Goal: Find contact information: Find contact information

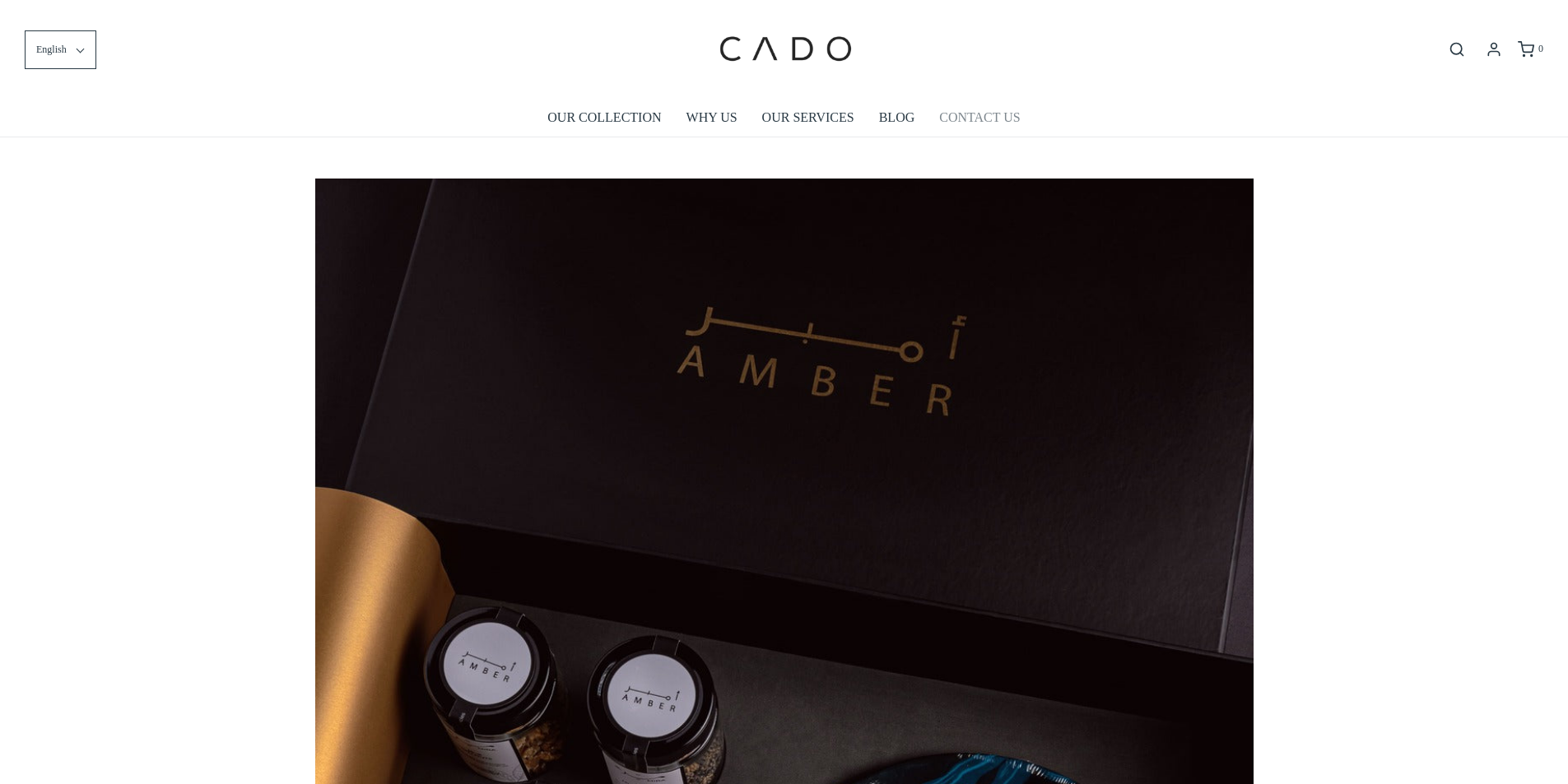
click at [988, 120] on link "CONTACT US" at bounding box center [980, 118] width 81 height 38
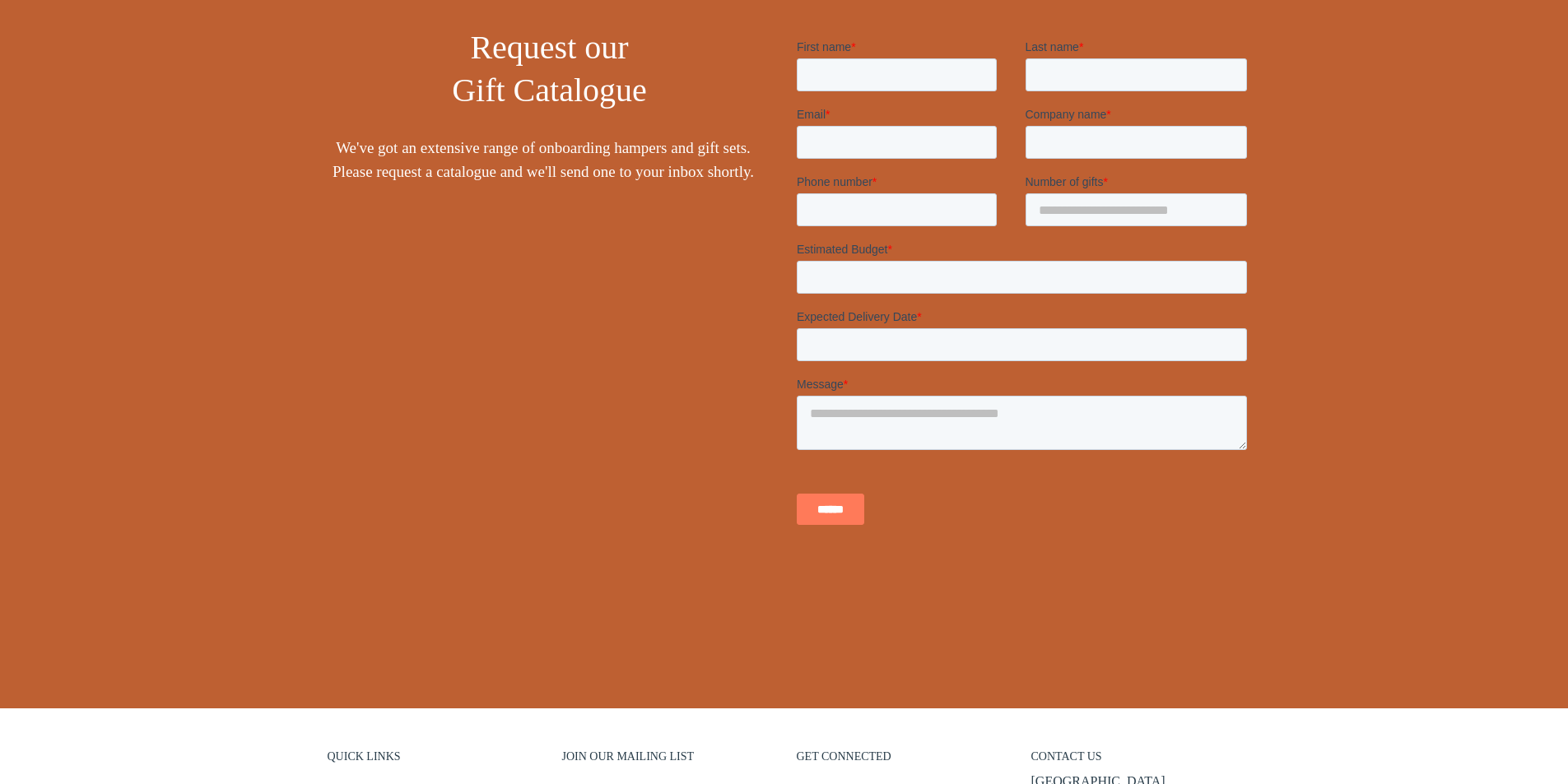
scroll to position [573, 0]
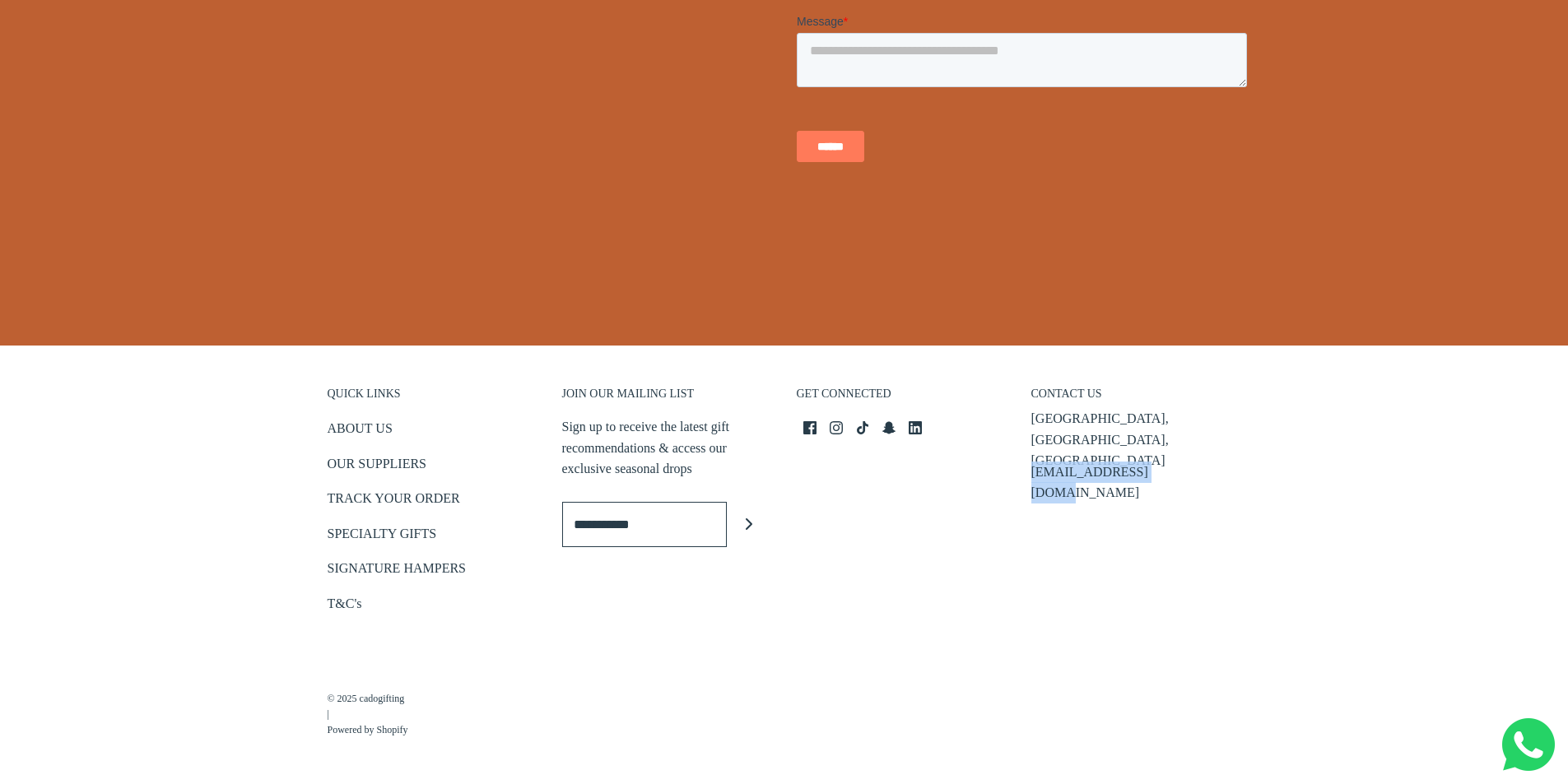
drag, startPoint x: 1166, startPoint y: 440, endPoint x: 1027, endPoint y: 447, distance: 139.2
click at [1027, 447] on div "CONTACT [GEOGRAPHIC_DATA] [EMAIL_ADDRESS][DOMAIN_NAME]" at bounding box center [1136, 493] width 235 height 279
copy p "[EMAIL_ADDRESS][DOMAIN_NAME]"
click at [1514, 738] on img at bounding box center [1528, 744] width 52 height 52
